Goal: Information Seeking & Learning: Understand process/instructions

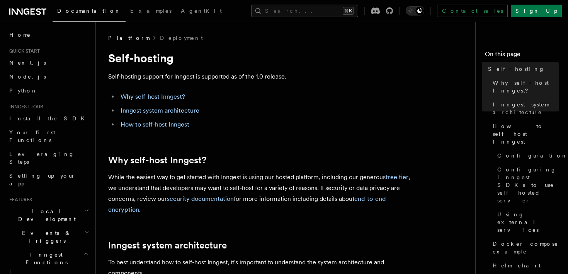
click at [163, 112] on link "Inngest system architecture" at bounding box center [160, 110] width 79 height 7
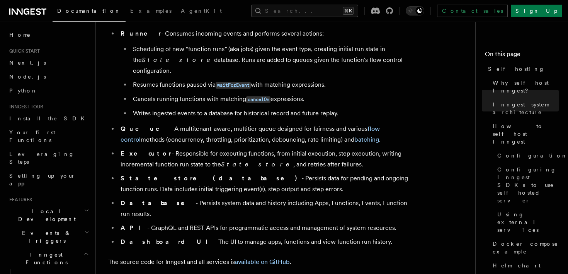
scroll to position [695, 0]
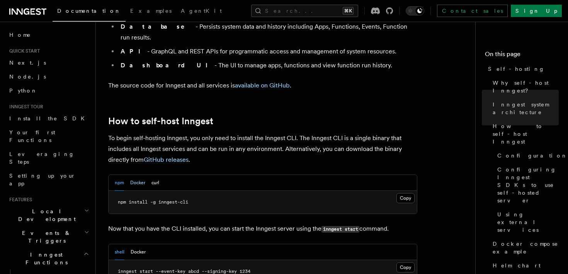
click at [143, 175] on button "Docker" at bounding box center [137, 183] width 15 height 16
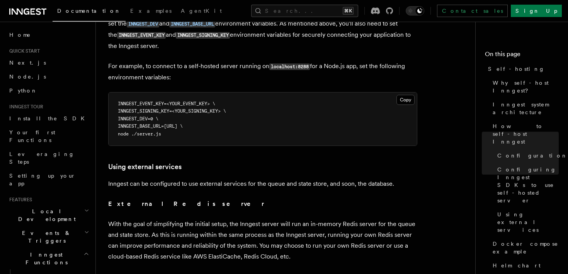
scroll to position [1731, 0]
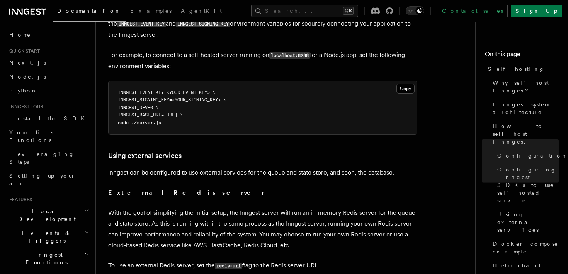
click at [254, 150] on h3 "Using external services" at bounding box center [262, 155] width 309 height 11
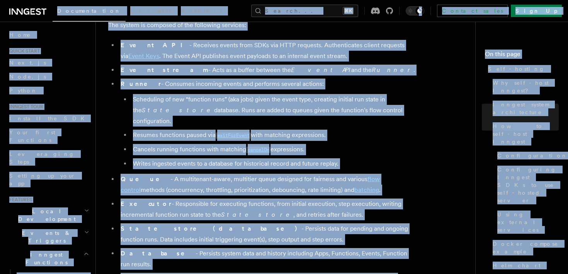
scroll to position [0, 0]
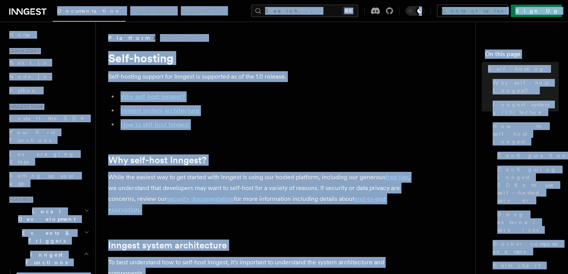
drag, startPoint x: 303, startPoint y: 82, endPoint x: 202, endPoint y: 68, distance: 101.1
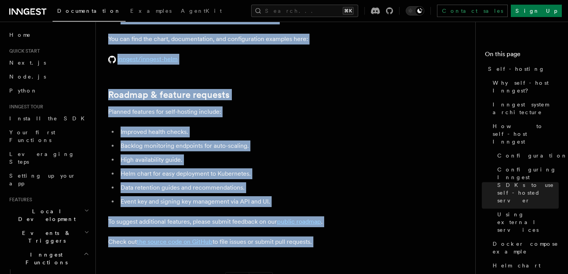
scroll to position [3045, 0]
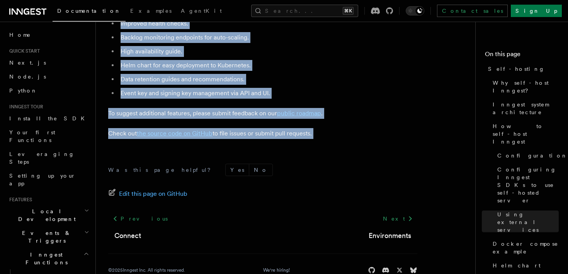
copy article "Platform Deployment Self-hosting Self-hosting support for Inngest is supported …"
drag, startPoint x: 108, startPoint y: 37, endPoint x: 242, endPoint y: 136, distance: 166.5
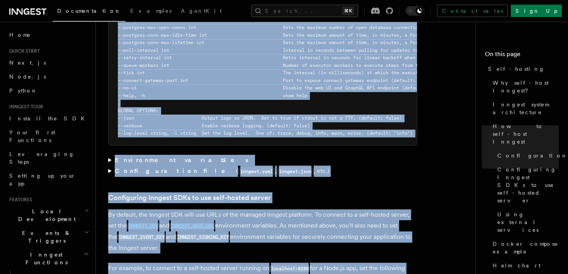
scroll to position [1517, 0]
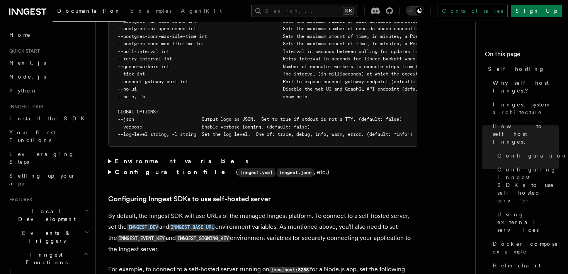
drag, startPoint x: 352, startPoint y: 128, endPoint x: 347, endPoint y: 129, distance: 5.2
click at [352, 128] on article "Platform Deployment Self-hosting Self-hosting support for Inngest is supported …" at bounding box center [288, 168] width 361 height 3303
click at [109, 156] on summary "Environment variables" at bounding box center [262, 161] width 309 height 11
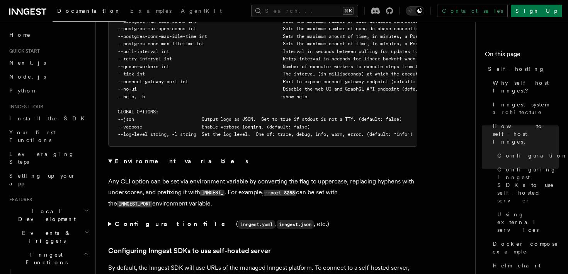
click at [109, 218] on summary "Configuration file ( inngest.yaml , inngest.json , etc.)" at bounding box center [262, 223] width 309 height 11
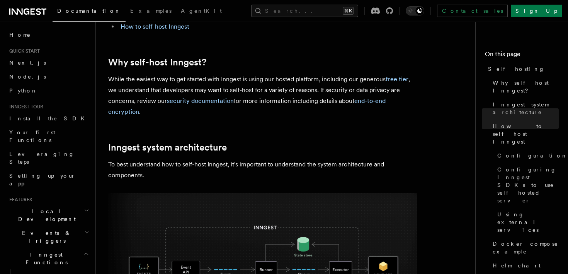
scroll to position [0, 0]
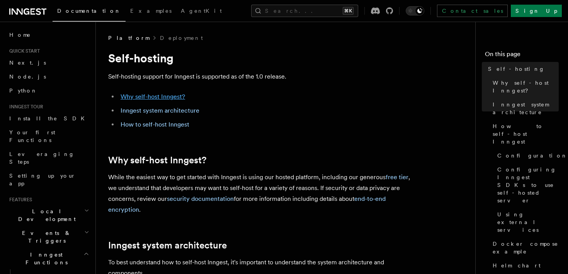
click at [155, 96] on link "Why self-host Inngest?" at bounding box center [153, 96] width 65 height 7
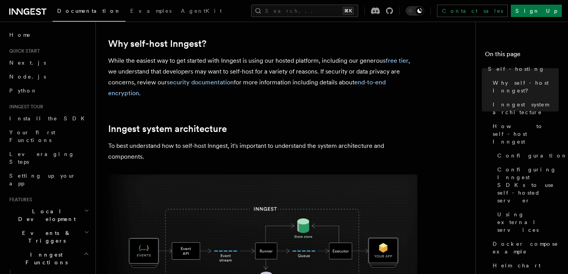
scroll to position [117, 0]
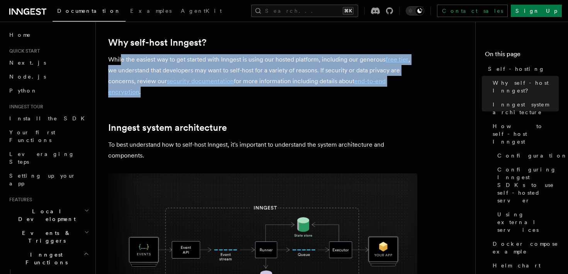
drag, startPoint x: 157, startPoint y: 70, endPoint x: 221, endPoint y: 92, distance: 68.8
click at [221, 92] on p "While the easiest way to get started with Inngest is using our hosted platform,…" at bounding box center [262, 75] width 309 height 43
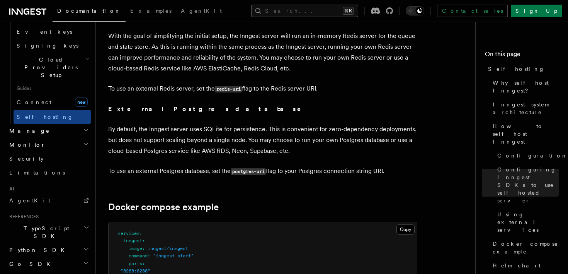
scroll to position [955, 0]
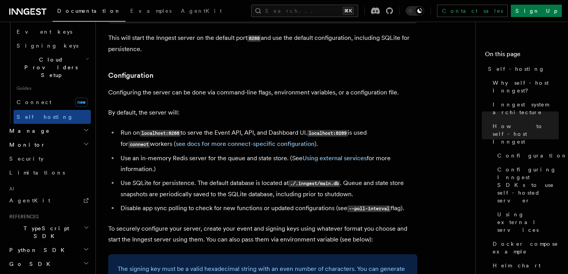
click at [217, 153] on li "Use an in-memory Redis server for the queue and state store. (See Using externa…" at bounding box center [267, 164] width 299 height 22
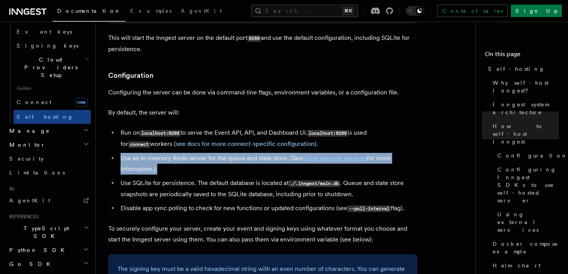
click at [217, 153] on li "Use an in-memory Redis server for the queue and state store. (See Using externa…" at bounding box center [267, 164] width 299 height 22
click at [202, 153] on li "Use an in-memory Redis server for the queue and state store. (See Using externa…" at bounding box center [267, 164] width 299 height 22
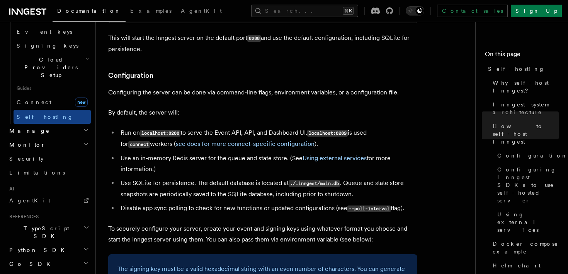
drag, startPoint x: 148, startPoint y: 138, endPoint x: 187, endPoint y: 157, distance: 43.7
click at [204, 153] on li "Use an in-memory Redis server for the queue and state store. (See Using externa…" at bounding box center [267, 164] width 299 height 22
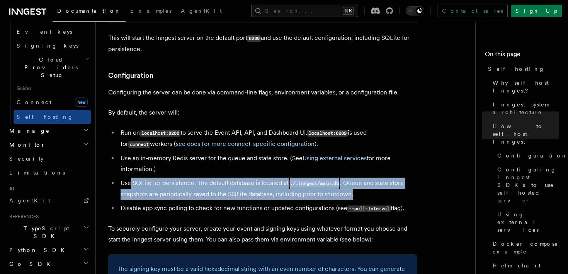
drag, startPoint x: 227, startPoint y: 158, endPoint x: 361, endPoint y: 171, distance: 134.3
click at [361, 177] on li "Use SQLite for persistence. The default database is located at ./.inngest/main.…" at bounding box center [267, 188] width 299 height 22
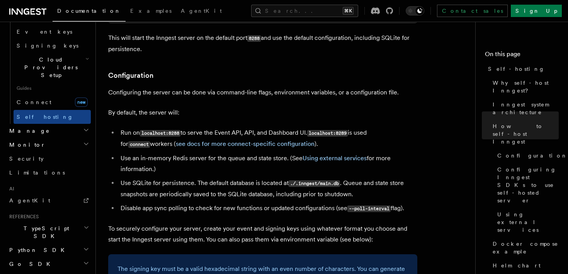
click at [249, 87] on p "Configuring the server can be done via command-line flags, environment variable…" at bounding box center [262, 92] width 309 height 11
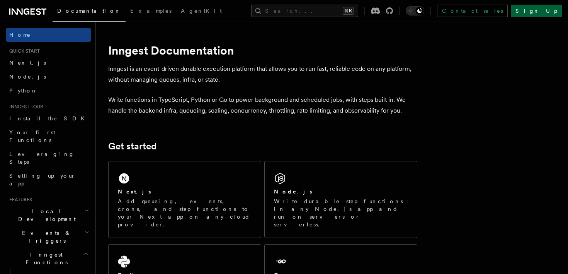
click at [554, 14] on link "Sign Up" at bounding box center [536, 11] width 51 height 12
